Goal: Information Seeking & Learning: Learn about a topic

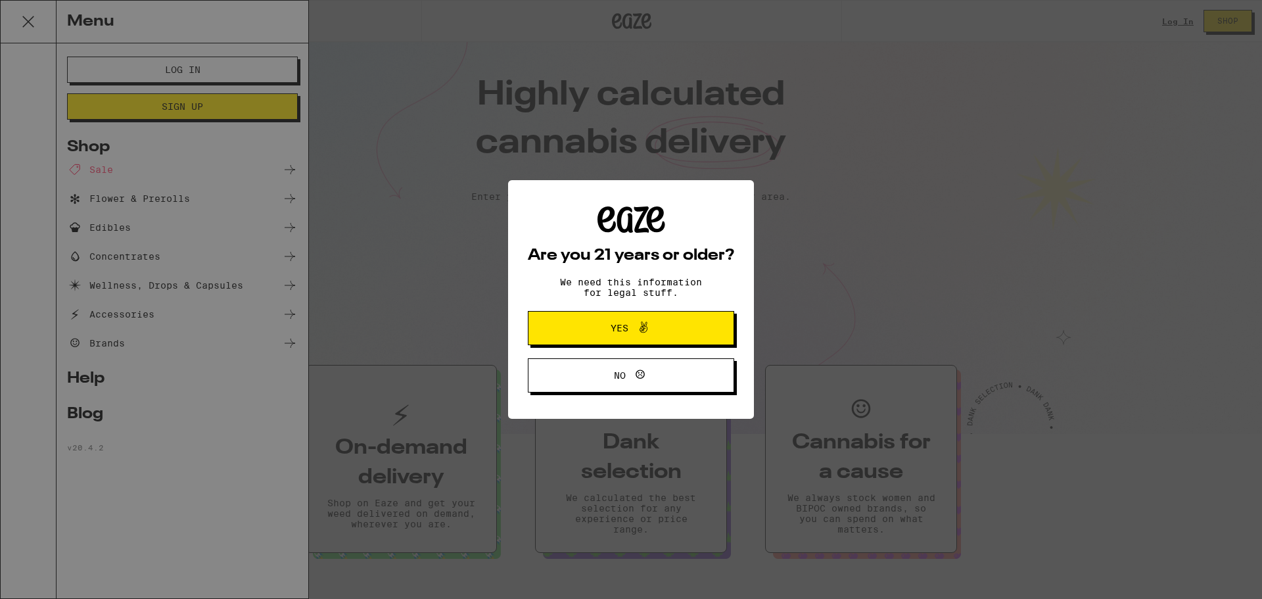
click at [168, 322] on div "Are you 21 years or older? We need this information for legal stuff. Yes No" at bounding box center [631, 299] width 1262 height 599
click at [618, 331] on span "Yes" at bounding box center [620, 327] width 18 height 9
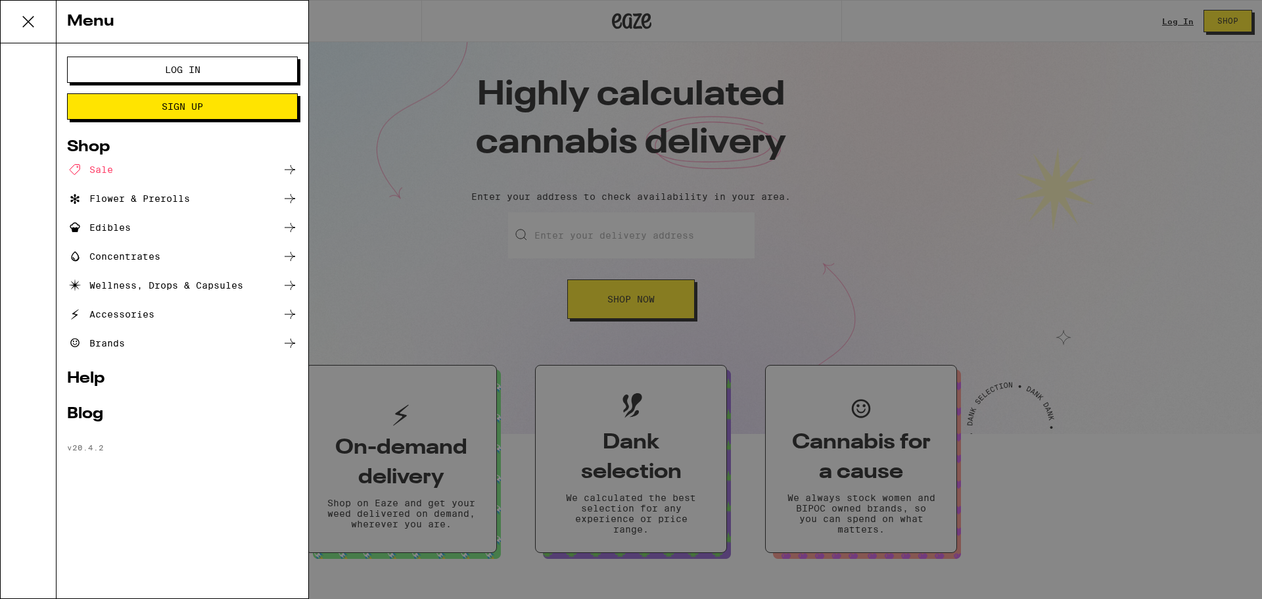
click at [30, 22] on icon at bounding box center [28, 22] width 26 height 26
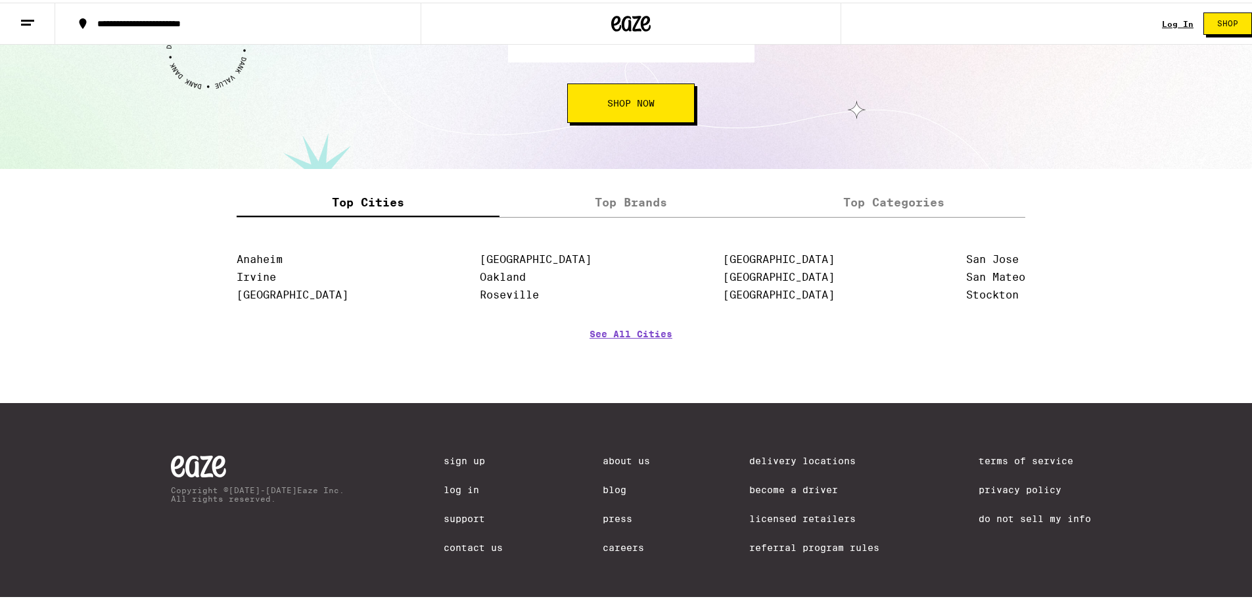
scroll to position [1585, 0]
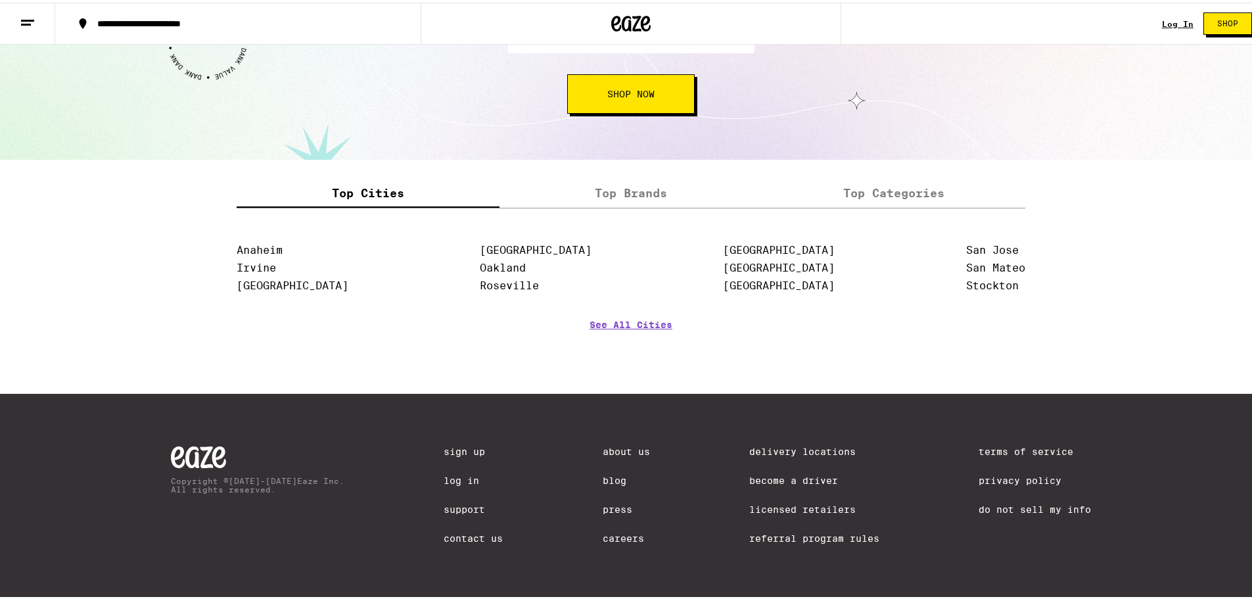
click at [605, 531] on link "Careers" at bounding box center [626, 535] width 47 height 11
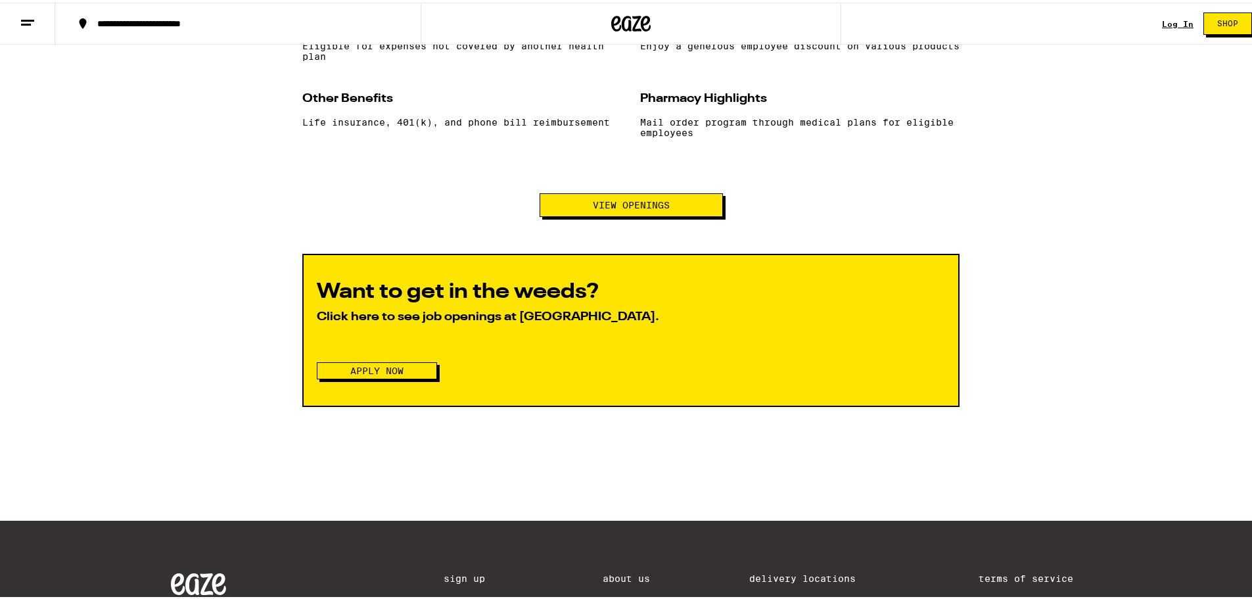
scroll to position [1380, 0]
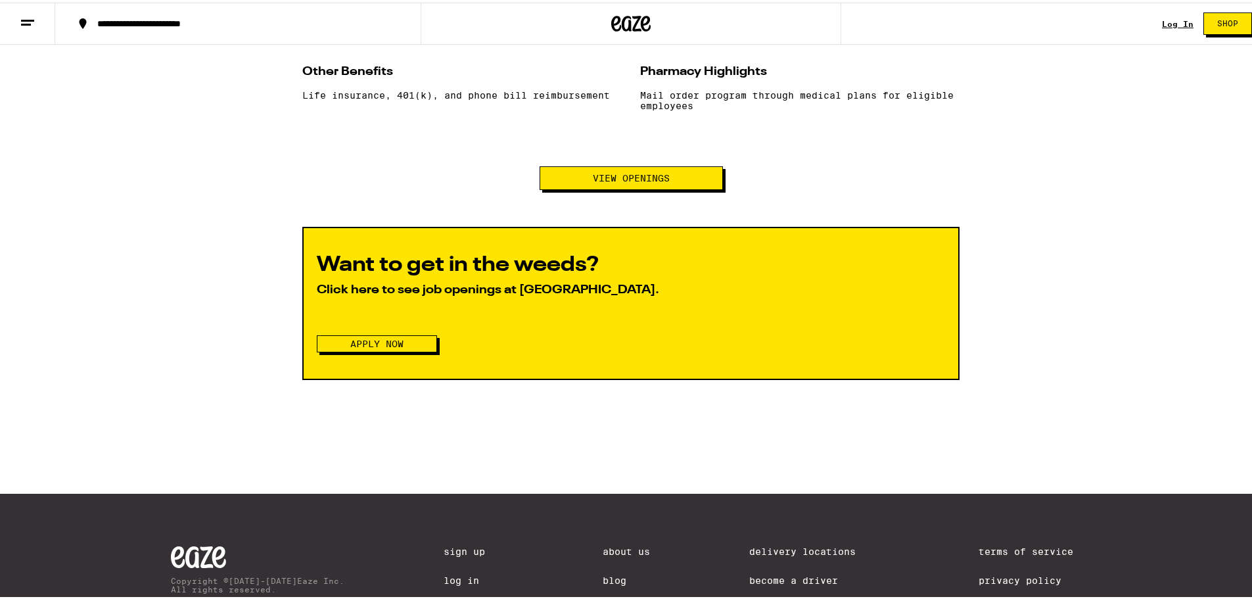
click at [419, 350] on button "Apply Now" at bounding box center [377, 341] width 120 height 17
